Goal: Task Accomplishment & Management: Complete application form

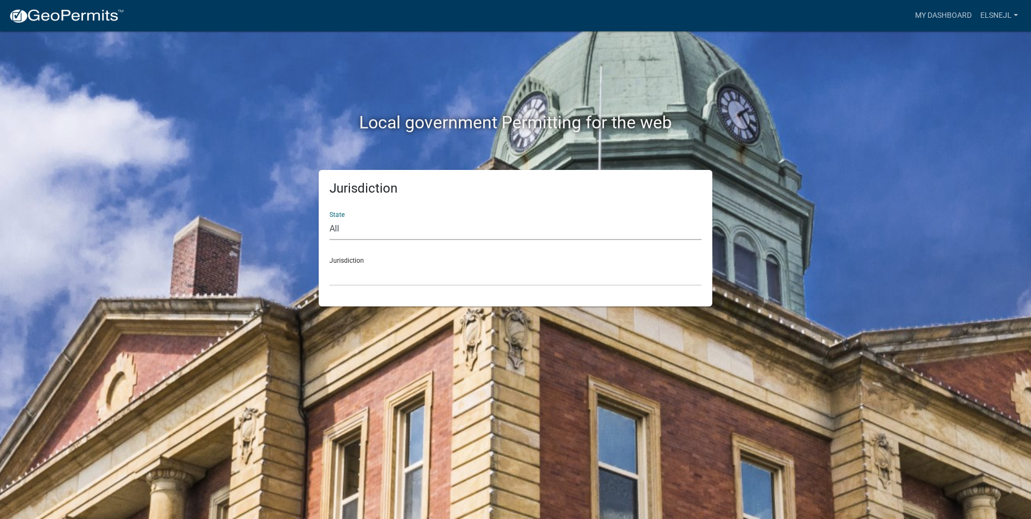
click at [354, 225] on select "All [US_STATE] [US_STATE] [US_STATE] [US_STATE] [US_STATE] [US_STATE] [US_STATE…" at bounding box center [516, 229] width 372 height 22
select select "[US_STATE]"
click at [330, 218] on select "All [US_STATE] [US_STATE] [US_STATE] [US_STATE] [US_STATE] [US_STATE] [US_STATE…" at bounding box center [516, 229] width 372 height 22
click at [365, 273] on select "City of [GEOGRAPHIC_DATA], [US_STATE] City of [GEOGRAPHIC_DATA], [US_STATE] Cit…" at bounding box center [516, 275] width 372 height 22
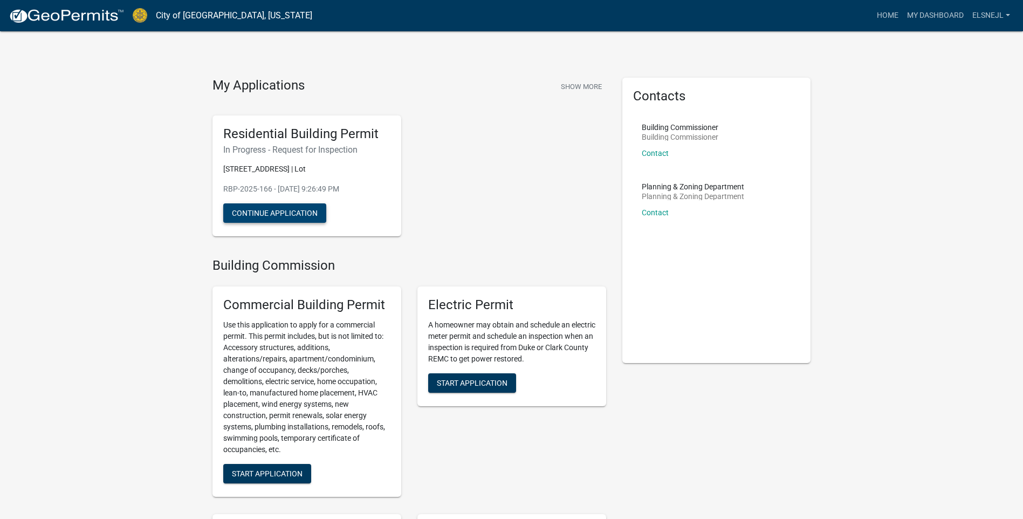
click at [300, 222] on button "Continue Application" at bounding box center [274, 212] width 103 height 19
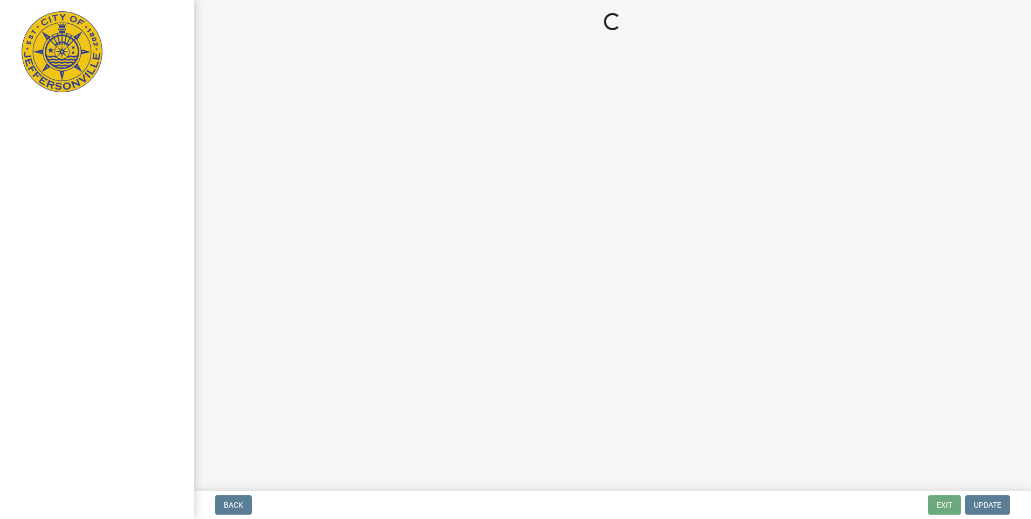
select select "8ea0f6e5-dde7-4881-a999-02519822ccbf"
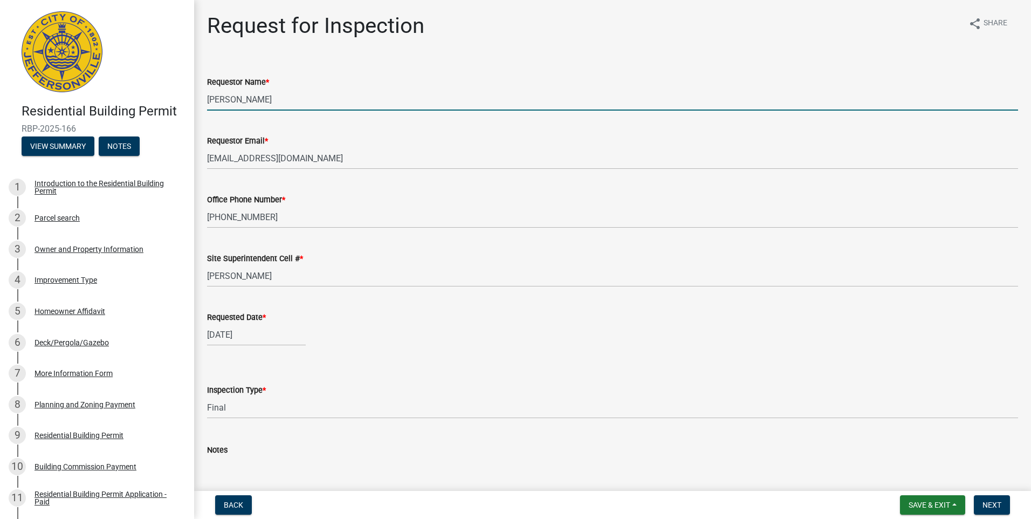
drag, startPoint x: 256, startPoint y: 94, endPoint x: 177, endPoint y: 106, distance: 79.6
click at [177, 106] on div "Residential Building Permit RBP-2025-166 View Summary Notes 1 Introduction to t…" at bounding box center [515, 259] width 1031 height 519
type input "j"
type input "[PERSON_NAME]"
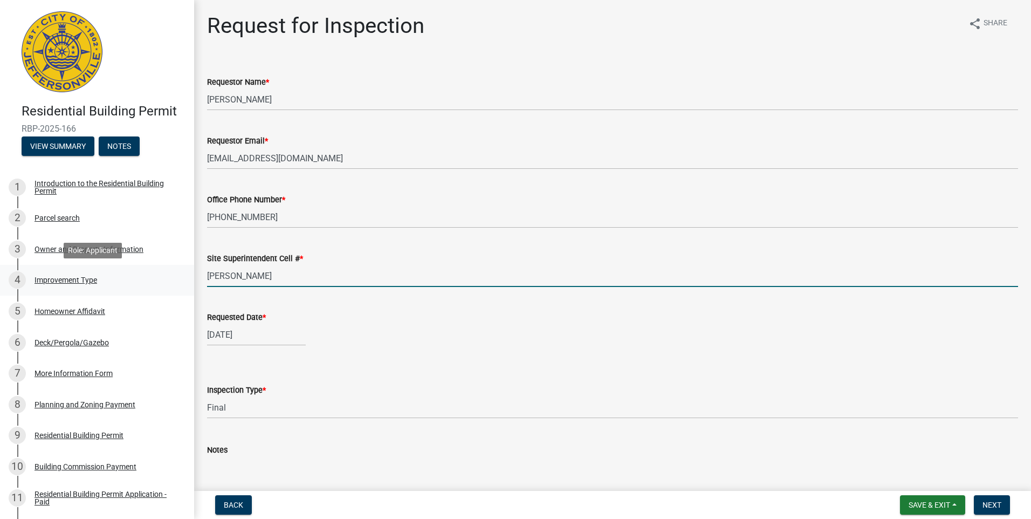
drag, startPoint x: 280, startPoint y: 279, endPoint x: 181, endPoint y: 279, distance: 99.8
click at [181, 279] on div "Residential Building Permit RBP-2025-166 View Summary Notes 1 Introduction to t…" at bounding box center [515, 259] width 1031 height 519
type input "[PHONE_NUMBER]"
click at [346, 343] on div "[DATE]" at bounding box center [612, 335] width 811 height 22
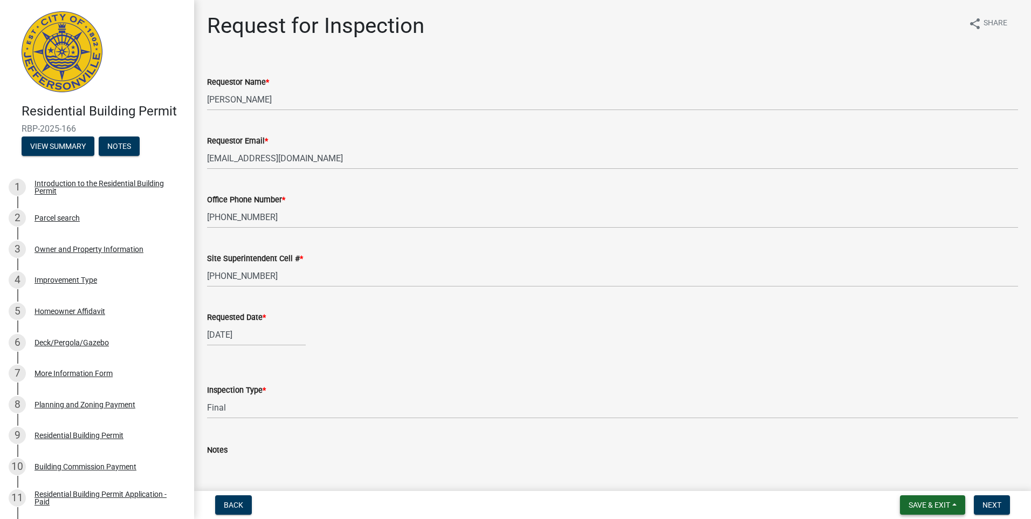
click at [927, 509] on span "Save & Exit" at bounding box center [930, 505] width 42 height 9
click at [920, 474] on button "Save & Exit" at bounding box center [922, 477] width 86 height 26
